Goal: Task Accomplishment & Management: Manage account settings

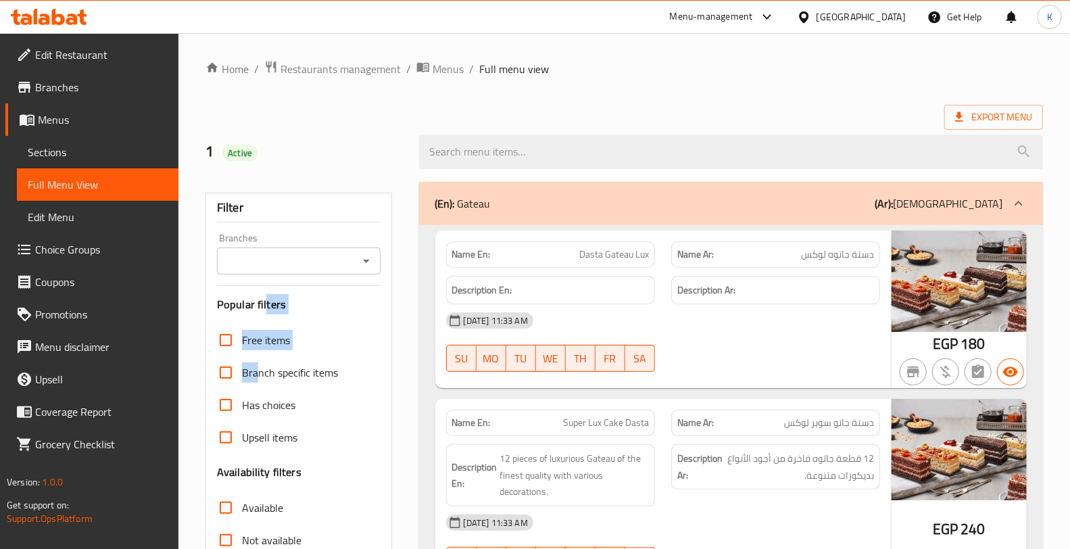
drag, startPoint x: 285, startPoint y: 360, endPoint x: 164, endPoint y: 330, distance: 125.3
click at [1, 373] on div "Upsell" at bounding box center [84, 379] width 189 height 32
drag, startPoint x: 4, startPoint y: 48, endPoint x: 4, endPoint y: 56, distance: 8.1
click at [4, 56] on div "Edit Restaurant" at bounding box center [91, 55] width 176 height 32
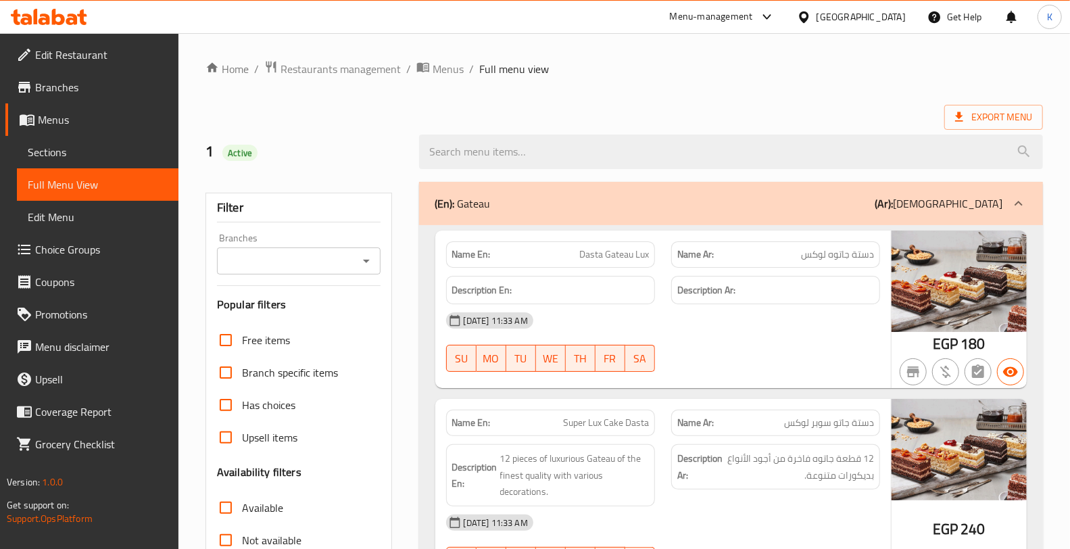
click at [643, 106] on div "Export Menu" at bounding box center [625, 117] width 838 height 25
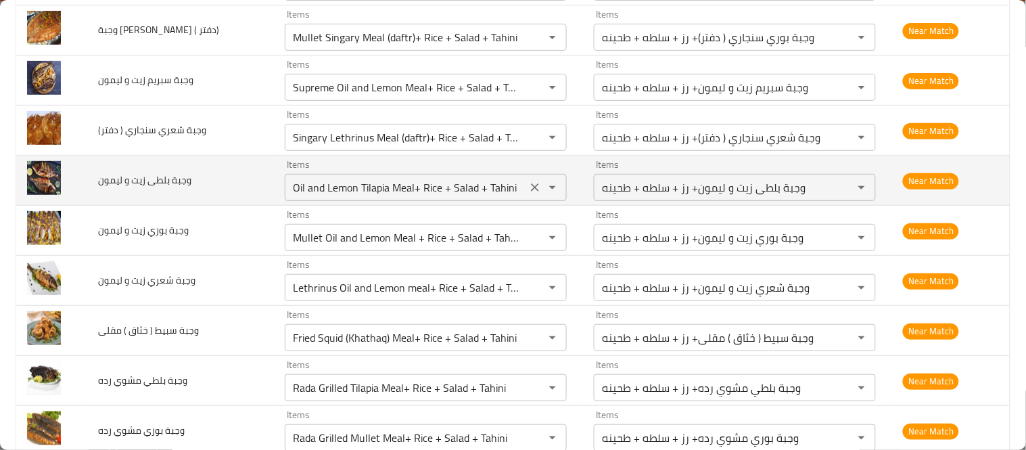
scroll to position [2687, 0]
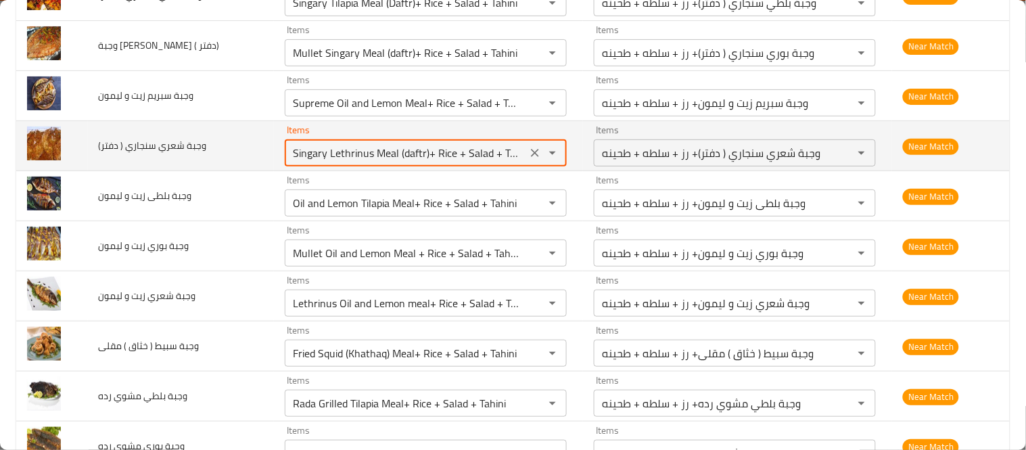
drag, startPoint x: 287, startPoint y: 158, endPoint x: 440, endPoint y: 157, distance: 152.8
click at [440, 157] on دفتر\) "Singary Lethrinus Meal (daftr)+ Rice + Salad + Tahini" at bounding box center [406, 152] width 234 height 19
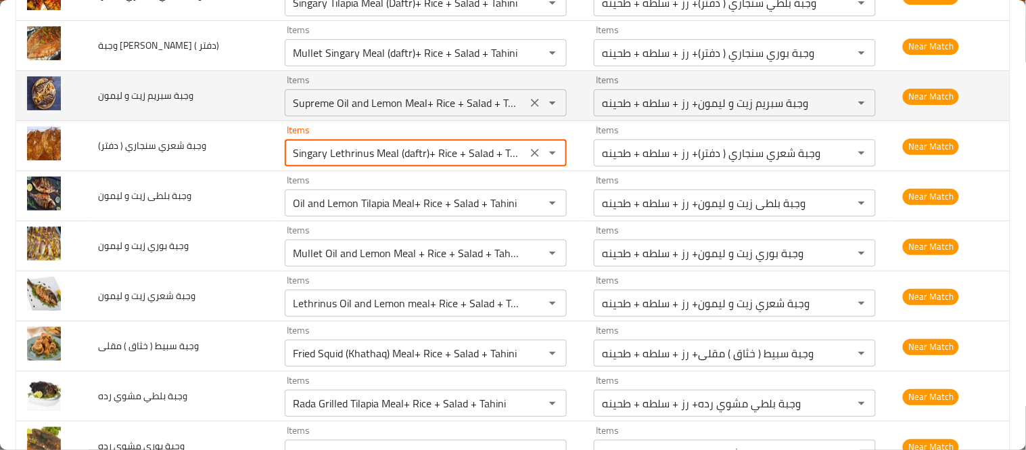
click at [333, 105] on ليمون "Supreme Oil and Lemon Meal+ Rice + Salad + Tahini" at bounding box center [406, 102] width 234 height 19
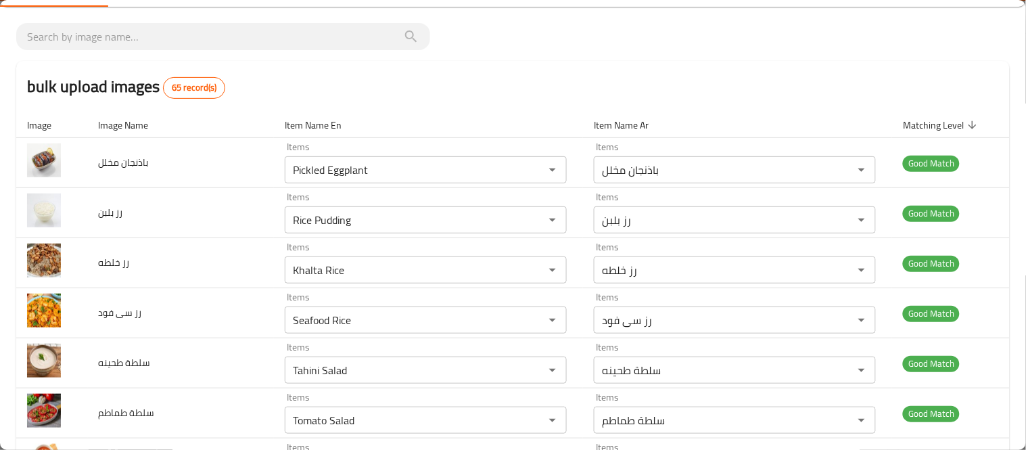
scroll to position [0, 0]
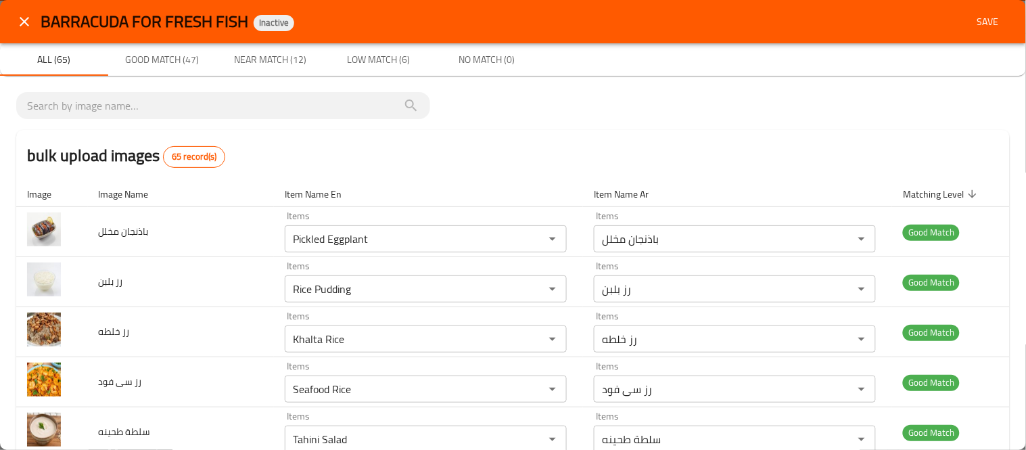
click at [977, 18] on span "Save" at bounding box center [987, 22] width 32 height 17
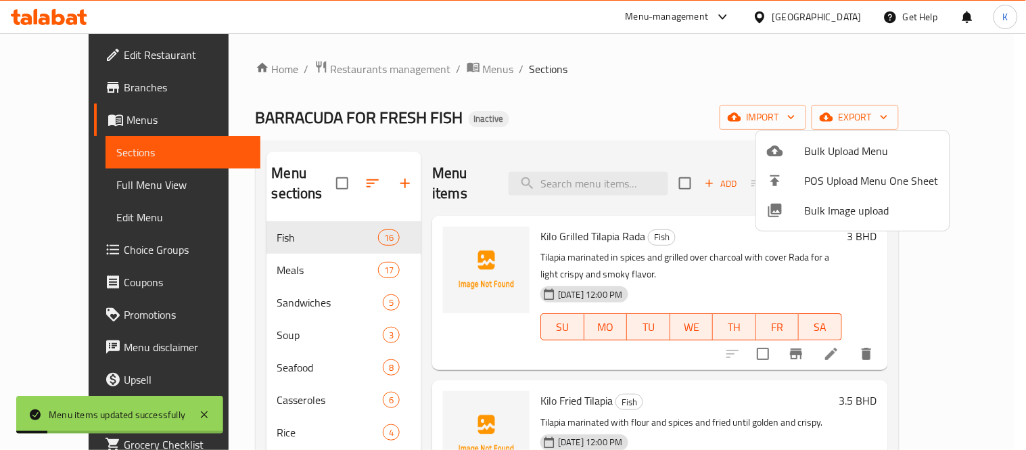
click at [97, 172] on div at bounding box center [513, 225] width 1026 height 450
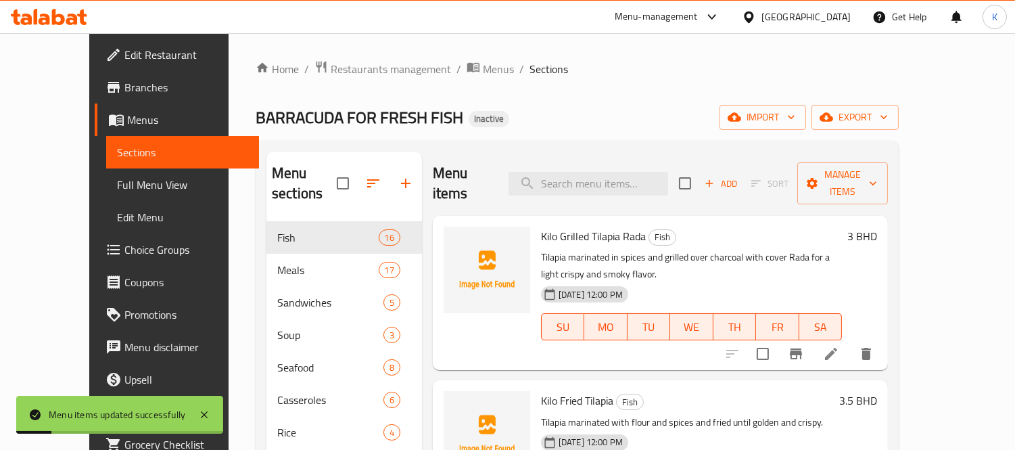
click at [117, 179] on span "Full Menu View" at bounding box center [182, 184] width 131 height 16
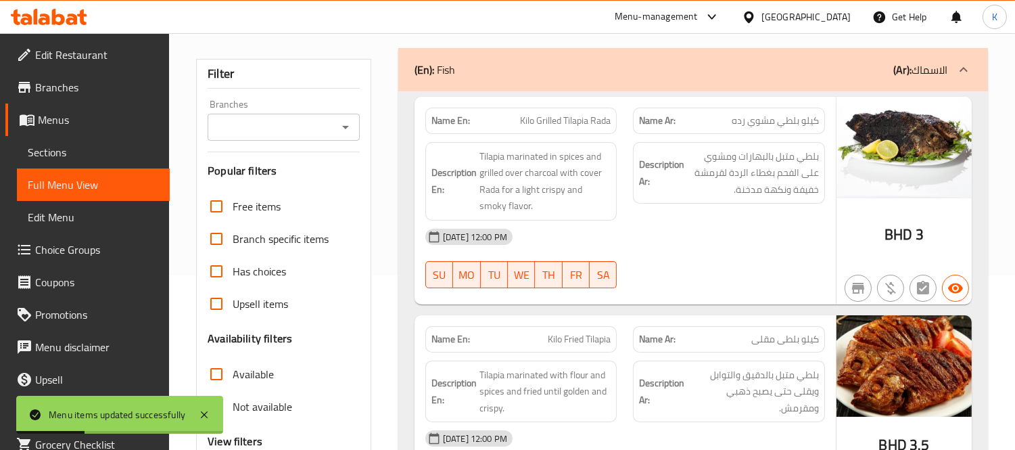
scroll to position [700, 0]
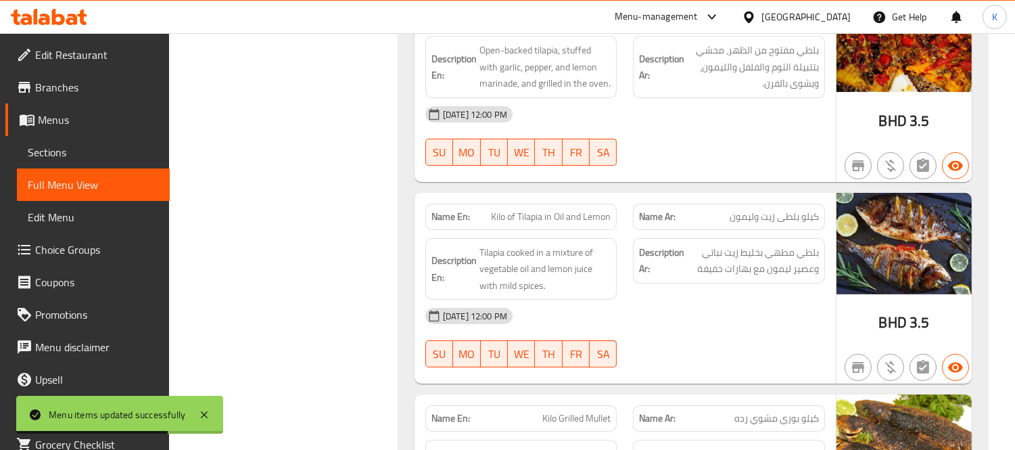
click at [941, 295] on div "BHD 3.5" at bounding box center [903, 288] width 135 height 191
drag, startPoint x: 1014, startPoint y: 347, endPoint x: 1025, endPoint y: 372, distance: 27.3
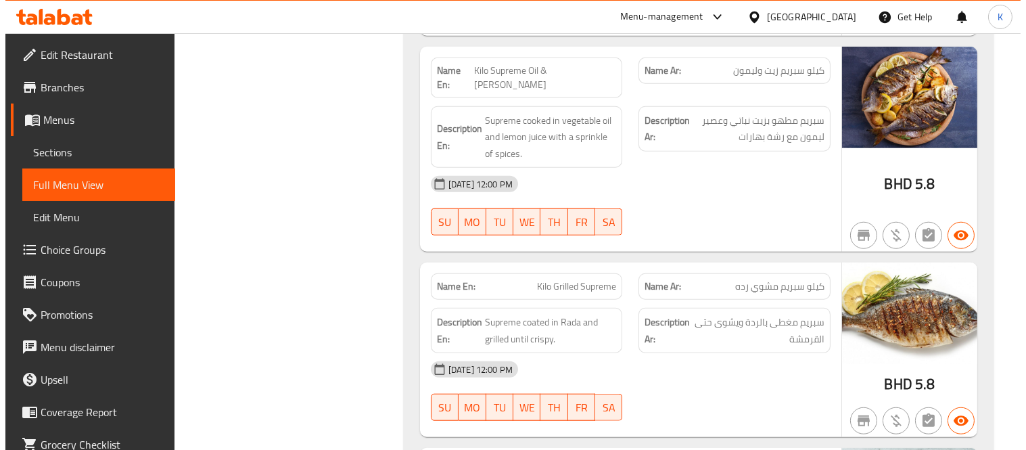
scroll to position [0, 0]
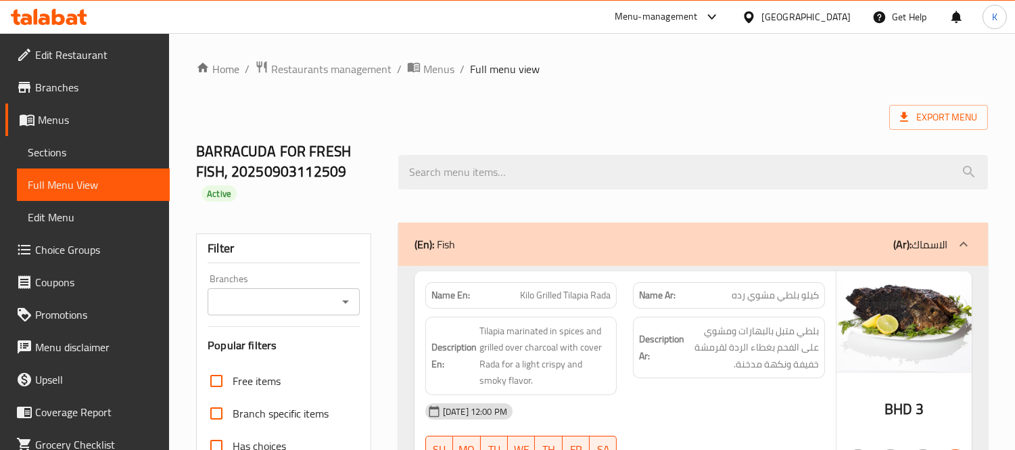
click at [752, 73] on ol "Home / Restaurants management / Menus / Full menu view" at bounding box center [592, 69] width 792 height 18
click at [481, 72] on span "Full menu view" at bounding box center [505, 69] width 70 height 16
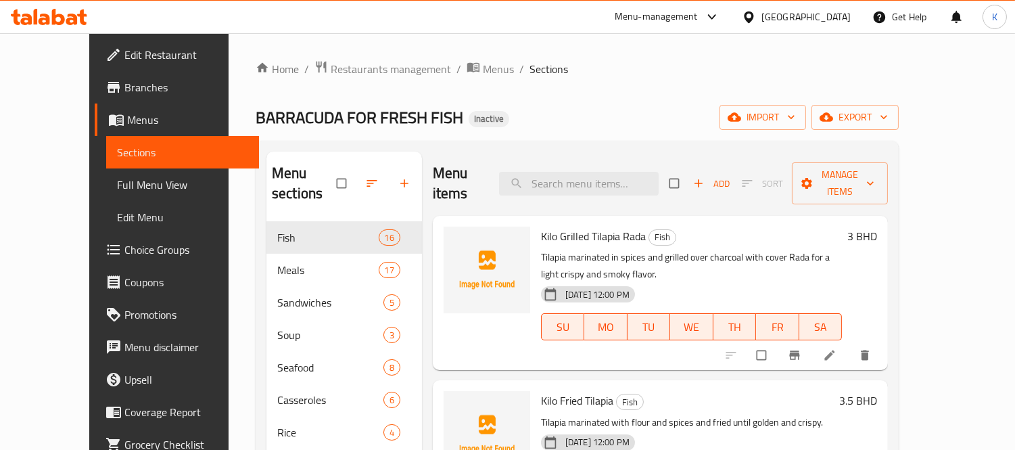
click at [617, 156] on div "Menu items Add Sort Manage items" at bounding box center [660, 183] width 455 height 64
click at [625, 176] on input "search" at bounding box center [579, 184] width 160 height 24
paste input "Singary Lethrinus Meal (daftr)+ Ri"
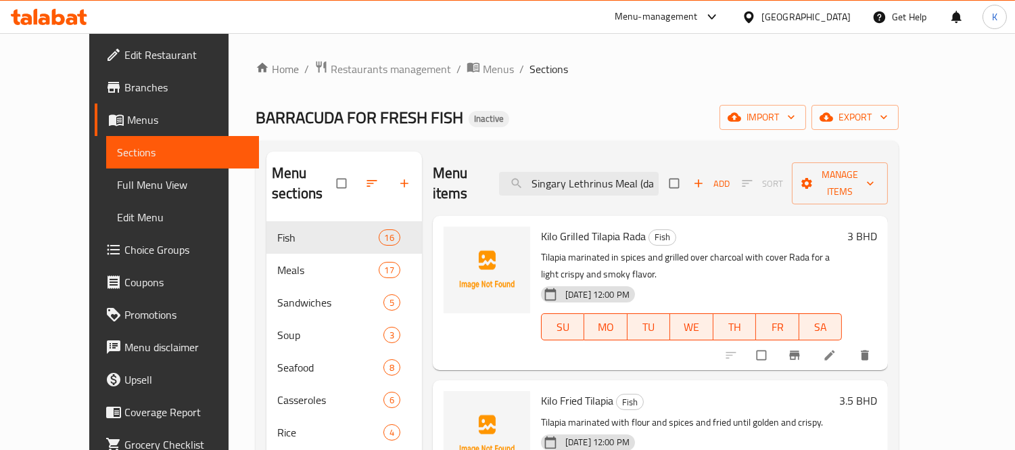
scroll to position [0, 30]
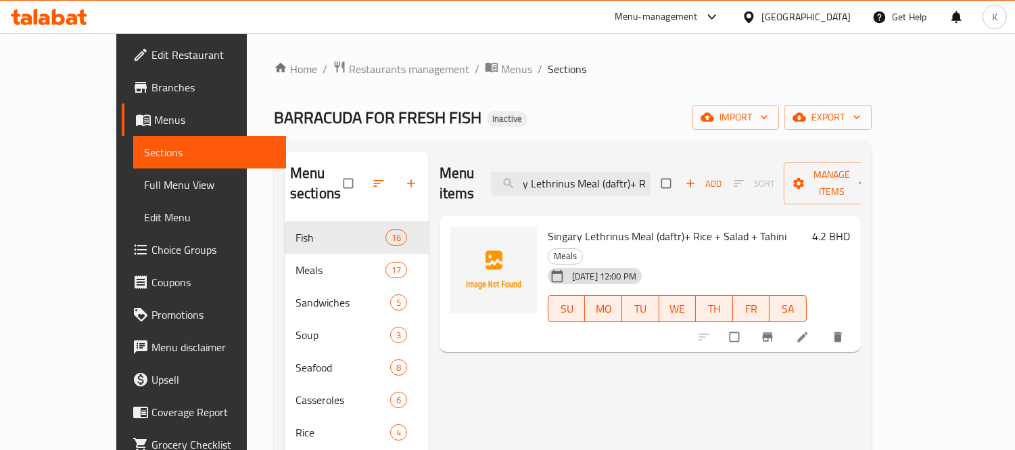
type input "Singary Lethrinus Meal (daftr)+ Ri"
click at [144, 180] on span "Full Menu View" at bounding box center [209, 184] width 131 height 16
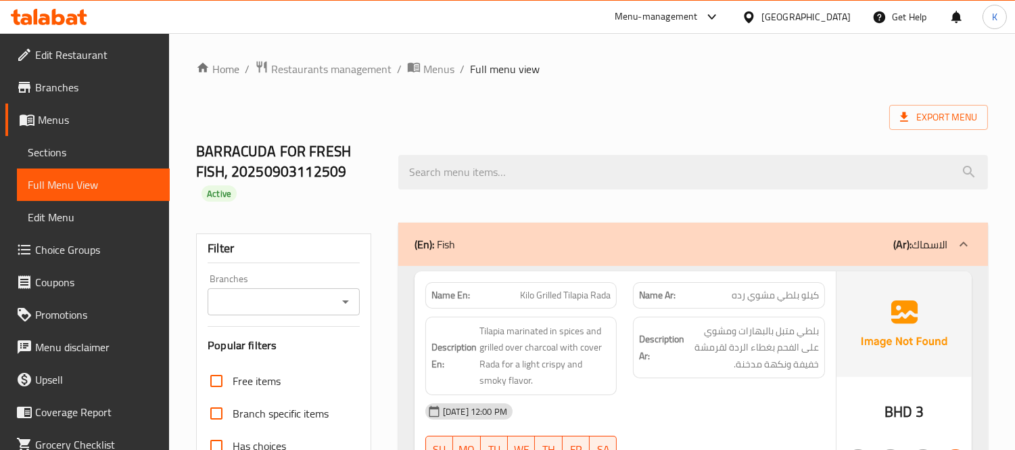
click at [642, 349] on strong "Description Ar:" at bounding box center [661, 347] width 45 height 33
